Goal: Task Accomplishment & Management: Use online tool/utility

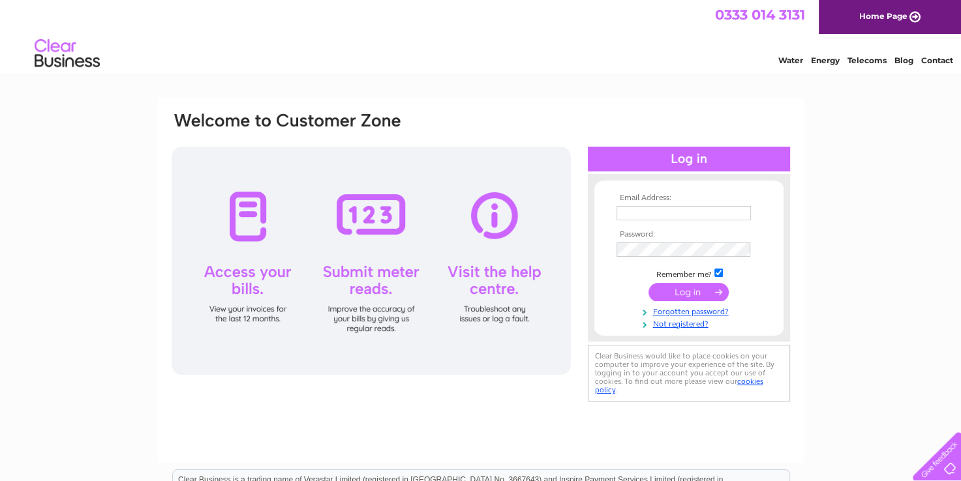
type input "info@dunoonburghhall.org.uk"
click at [694, 290] on input "submit" at bounding box center [688, 292] width 80 height 18
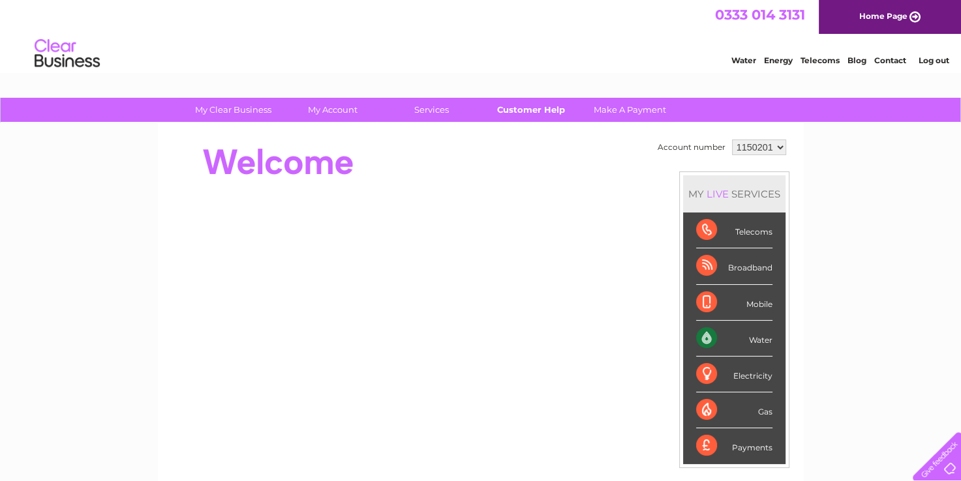
click at [545, 106] on link "Customer Help" at bounding box center [531, 110] width 108 height 24
click at [897, 15] on link "Home Page" at bounding box center [890, 17] width 142 height 34
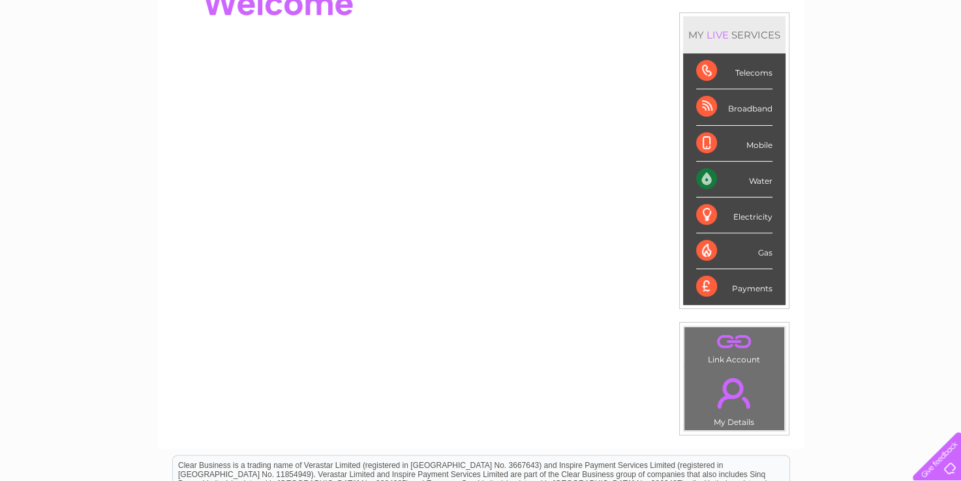
scroll to position [19, 0]
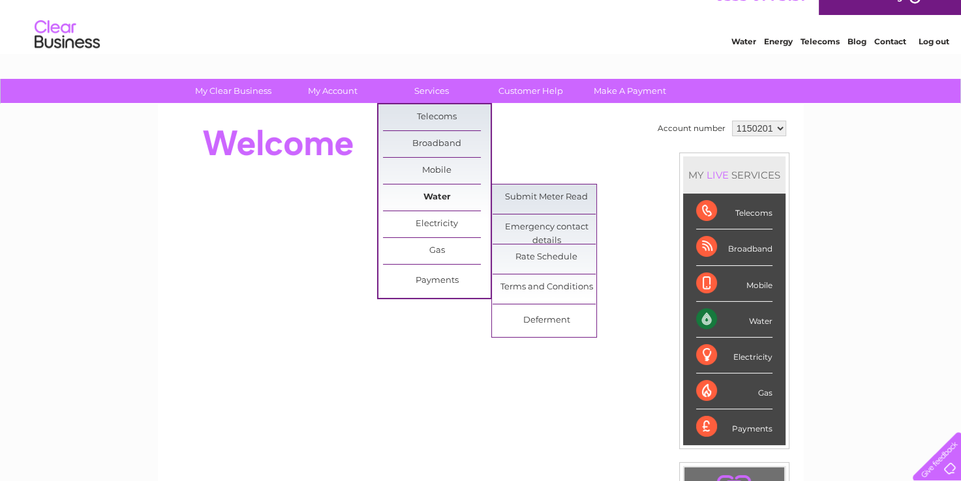
click at [435, 196] on link "Water" at bounding box center [437, 198] width 108 height 26
click at [514, 197] on link "Submit Meter Read" at bounding box center [546, 198] width 108 height 26
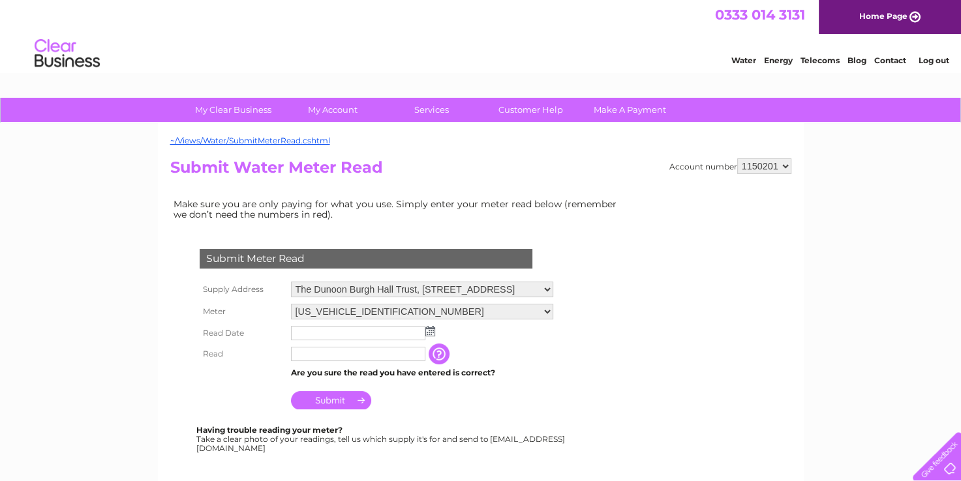
click at [429, 329] on img at bounding box center [430, 331] width 10 height 10
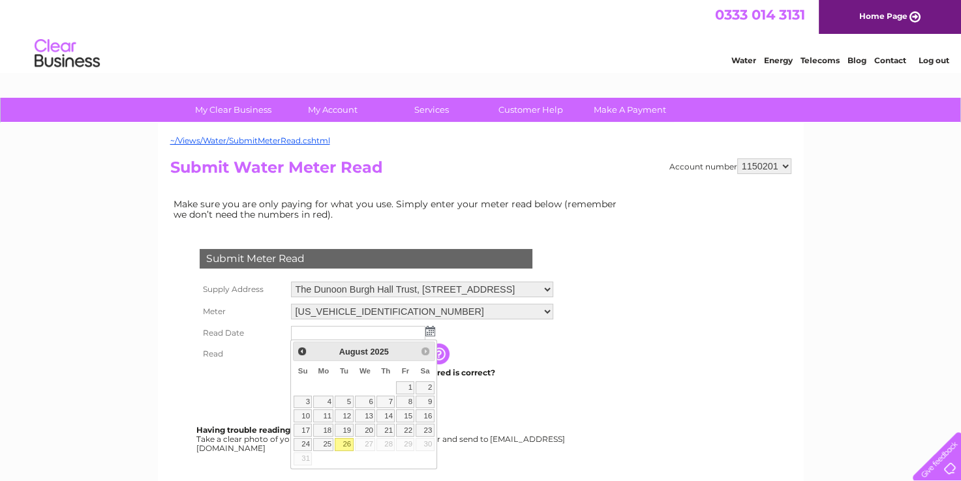
click at [336, 446] on link "26" at bounding box center [344, 444] width 18 height 13
type input "2025/08/26"
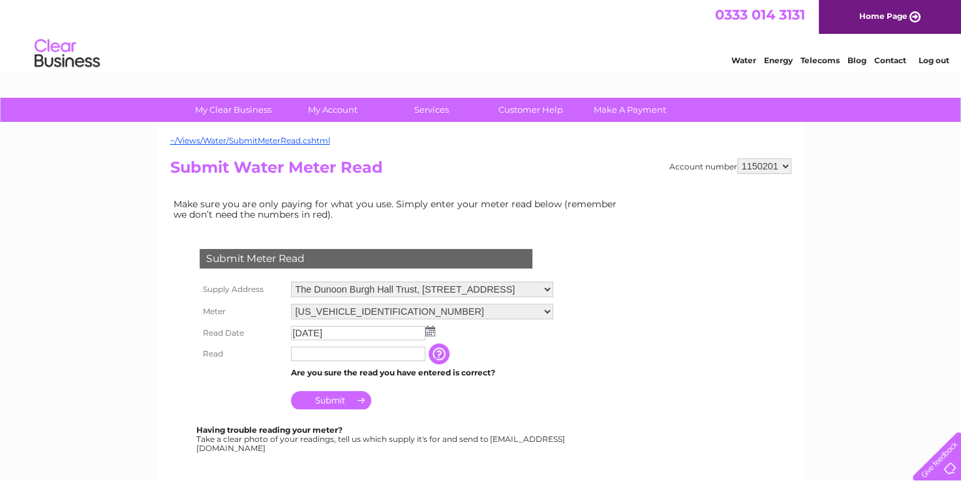
click at [294, 351] on input "text" at bounding box center [358, 354] width 134 height 14
type input "02727"
click at [451, 352] on input "button" at bounding box center [440, 354] width 23 height 21
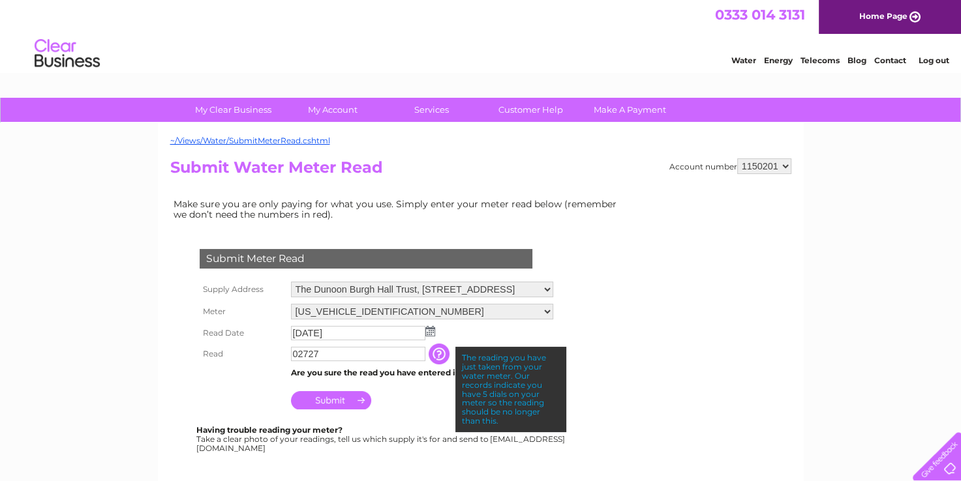
click at [319, 400] on input "Submit" at bounding box center [331, 400] width 80 height 18
